Goal: Transaction & Acquisition: Book appointment/travel/reservation

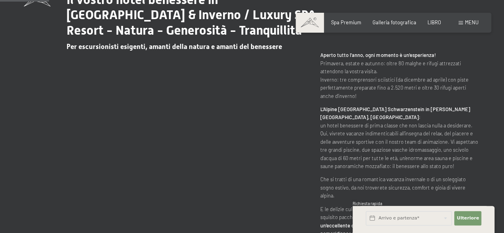
scroll to position [319, 0]
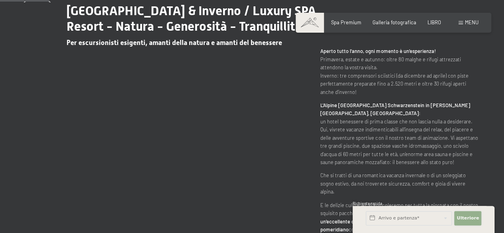
drag, startPoint x: 475, startPoint y: 220, endPoint x: 463, endPoint y: 216, distance: 12.5
click at [475, 220] on font "Ulteriore" at bounding box center [467, 217] width 22 height 5
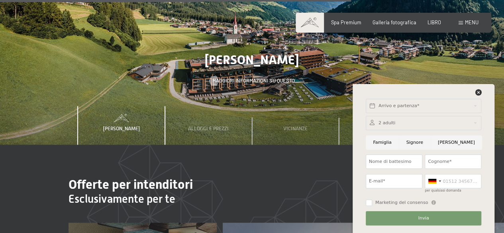
scroll to position [2111, 0]
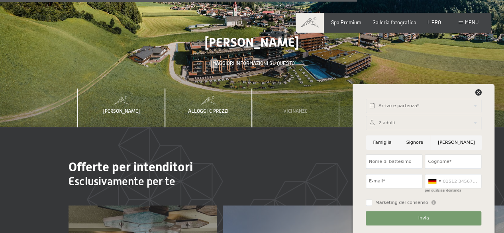
click at [208, 108] on font "Alloggi e prezzi" at bounding box center [208, 111] width 41 height 6
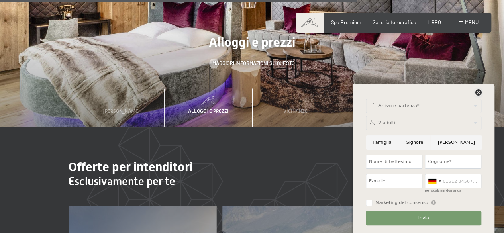
drag, startPoint x: 477, startPoint y: 92, endPoint x: 473, endPoint y: 91, distance: 4.5
click at [475, 91] on icon at bounding box center [478, 92] width 6 height 6
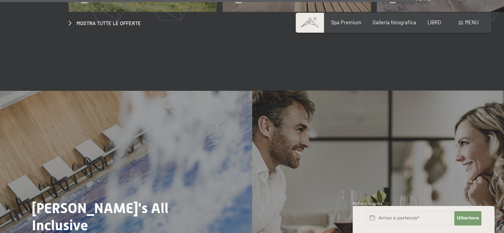
scroll to position [2469, 0]
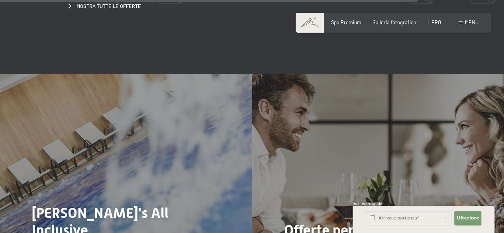
click at [473, 22] on font "menu" at bounding box center [472, 22] width 14 height 6
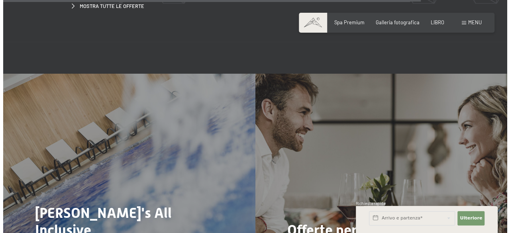
scroll to position [2484, 0]
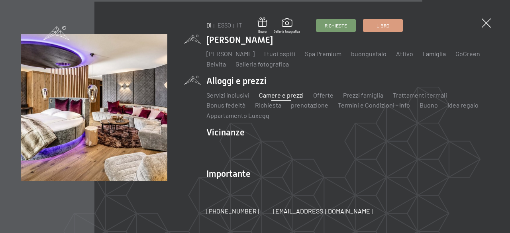
click at [276, 94] on font "Camere e prezzi" at bounding box center [281, 95] width 45 height 8
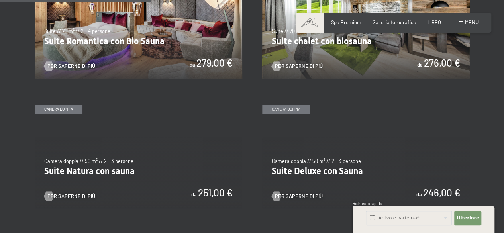
scroll to position [637, 0]
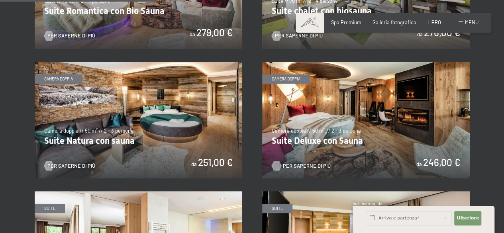
click at [301, 162] on font "Per saperne di più" at bounding box center [307, 165] width 48 height 6
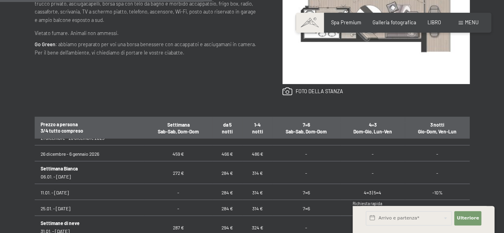
scroll to position [199, 0]
